Goal: Task Accomplishment & Management: Manage account settings

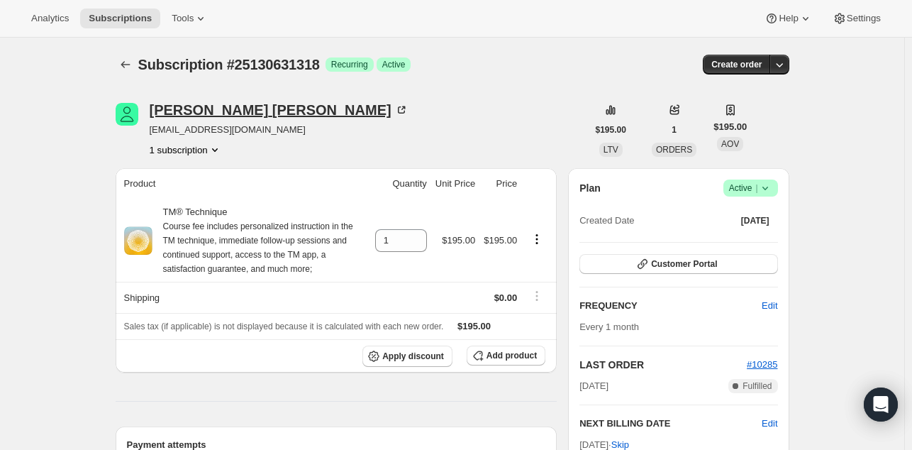
click at [193, 113] on div "Laurie Lichtenstein" at bounding box center [279, 110] width 259 height 14
click at [238, 114] on div "Laurie Lichtenstein" at bounding box center [279, 110] width 259 height 14
